Goal: Information Seeking & Learning: Learn about a topic

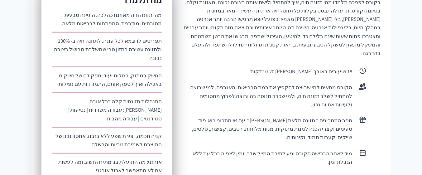
scroll to position [280, 0]
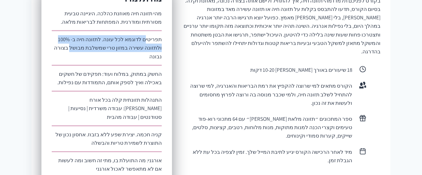
drag, startPoint x: 144, startPoint y: 40, endPoint x: 98, endPoint y: 50, distance: 47.8
click at [98, 50] on p "תפריטים לדוגמא לכל עונה. לתזונה חיה ב- 100% ולתזונה עשירה במזון טרי שמשלבת מבוש…" at bounding box center [107, 48] width 110 height 26
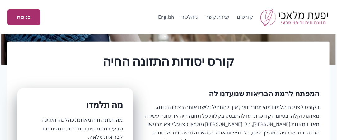
scroll to position [187, 0]
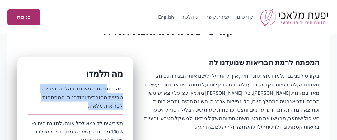
drag, startPoint x: 97, startPoint y: 92, endPoint x: 38, endPoint y: 102, distance: 60.0
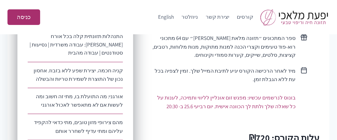
scroll to position [340, 0]
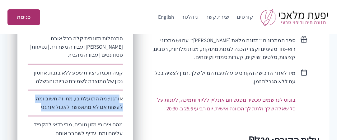
drag, startPoint x: 120, startPoint y: 72, endPoint x: 71, endPoint y: 88, distance: 51.2
click at [71, 88] on div "מה תלמדו מהי תזונה חיה מאוזנת כהלכה. היגיינה טבעית מסורתית ומודרנית. המפתחות לב…" at bounding box center [75, 70] width 116 height 334
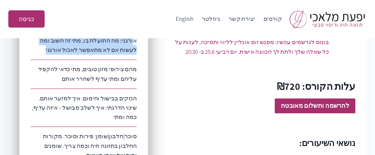
scroll to position [403, 0]
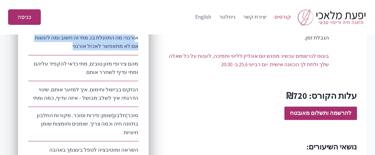
click at [282, 16] on link "קורסים" at bounding box center [282, 17] width 24 height 15
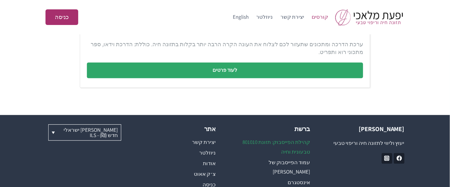
scroll to position [502, 0]
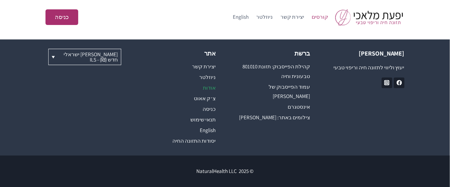
click at [210, 88] on link "אודות" at bounding box center [178, 87] width 76 height 11
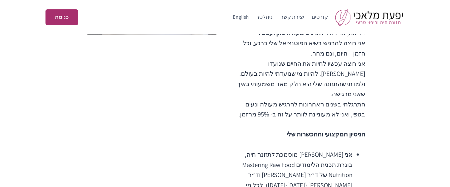
scroll to position [332, 0]
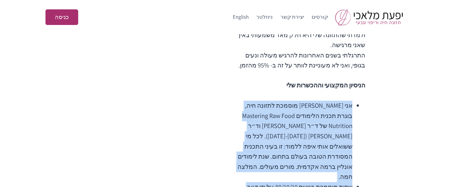
drag, startPoint x: 354, startPoint y: 76, endPoint x: 233, endPoint y: 149, distance: 140.9
click at [233, 149] on ul "אני מורה מוסמכת לתזונה חיה, בוגרת תכנית הלימודים Mastering Raw Food Nutrition ש…" at bounding box center [298, 172] width 134 height 142
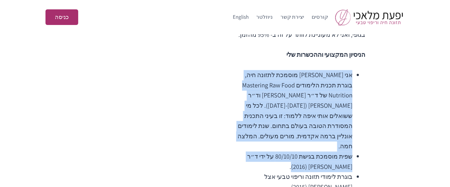
scroll to position [374, 0]
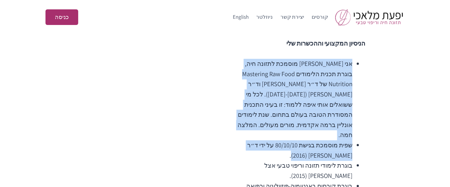
drag, startPoint x: 351, startPoint y: 114, endPoint x: 238, endPoint y: 144, distance: 117.6
click at [238, 144] on ul "אני מורה מוסמכת לתזונה חיה, בוגרת תכנית הלימודים Mastering Raw Food Nutrition ש…" at bounding box center [298, 130] width 134 height 142
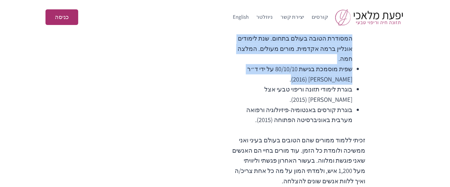
scroll to position [457, 0]
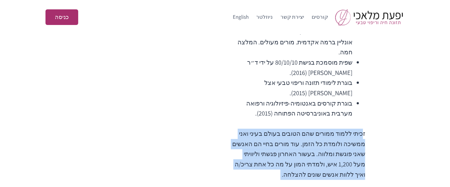
drag, startPoint x: 336, startPoint y: 93, endPoint x: 282, endPoint y: 134, distance: 67.8
click at [282, 134] on div "אם אני מנסה לדייק מה הביא אותי לאמץ לי תזונה חיה ומה משאיר אותי באורח החיים הזה…" at bounding box center [298, 68] width 134 height 812
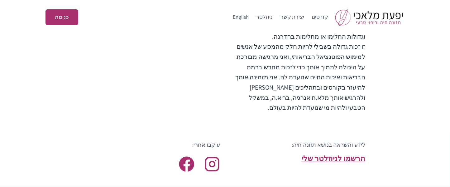
scroll to position [830, 0]
